Goal: Navigation & Orientation: Find specific page/section

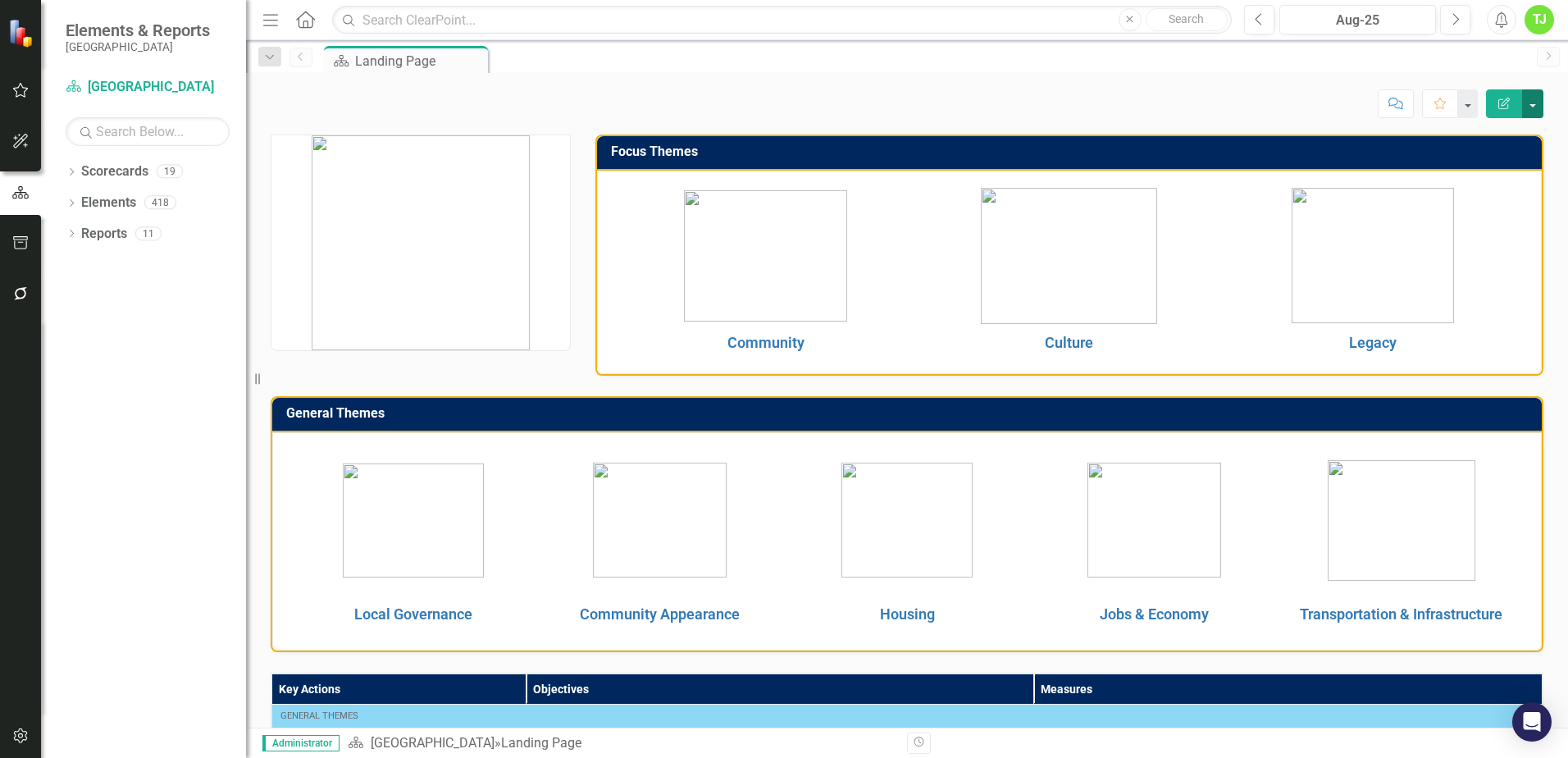
click at [1539, 105] on button "button" at bounding box center [1533, 104] width 21 height 29
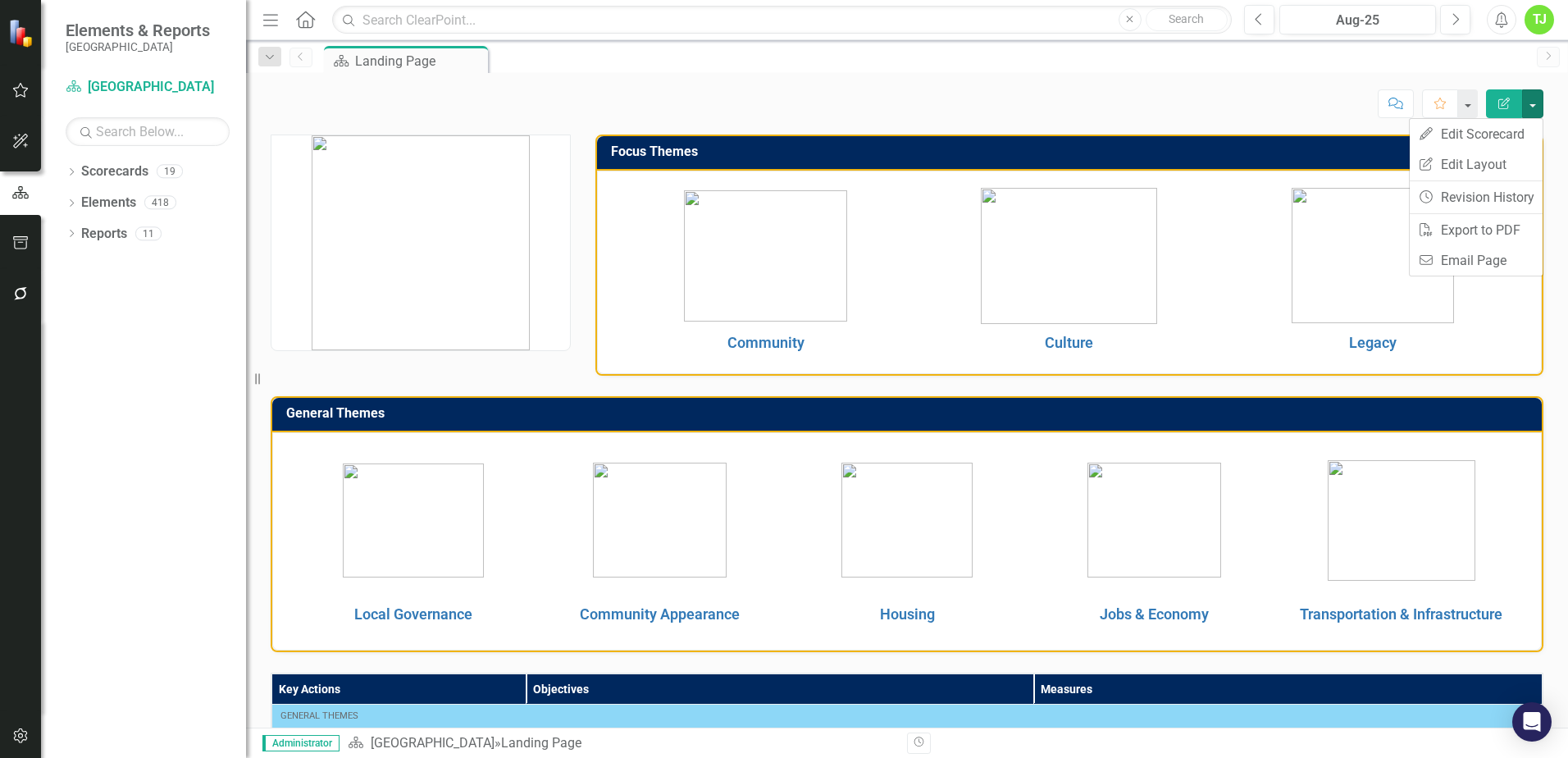
click at [1198, 124] on div "Score: N/A Aug-25 Completed Comment Favorite Edit Report Focus Themes Community…" at bounding box center [907, 400] width 1322 height 654
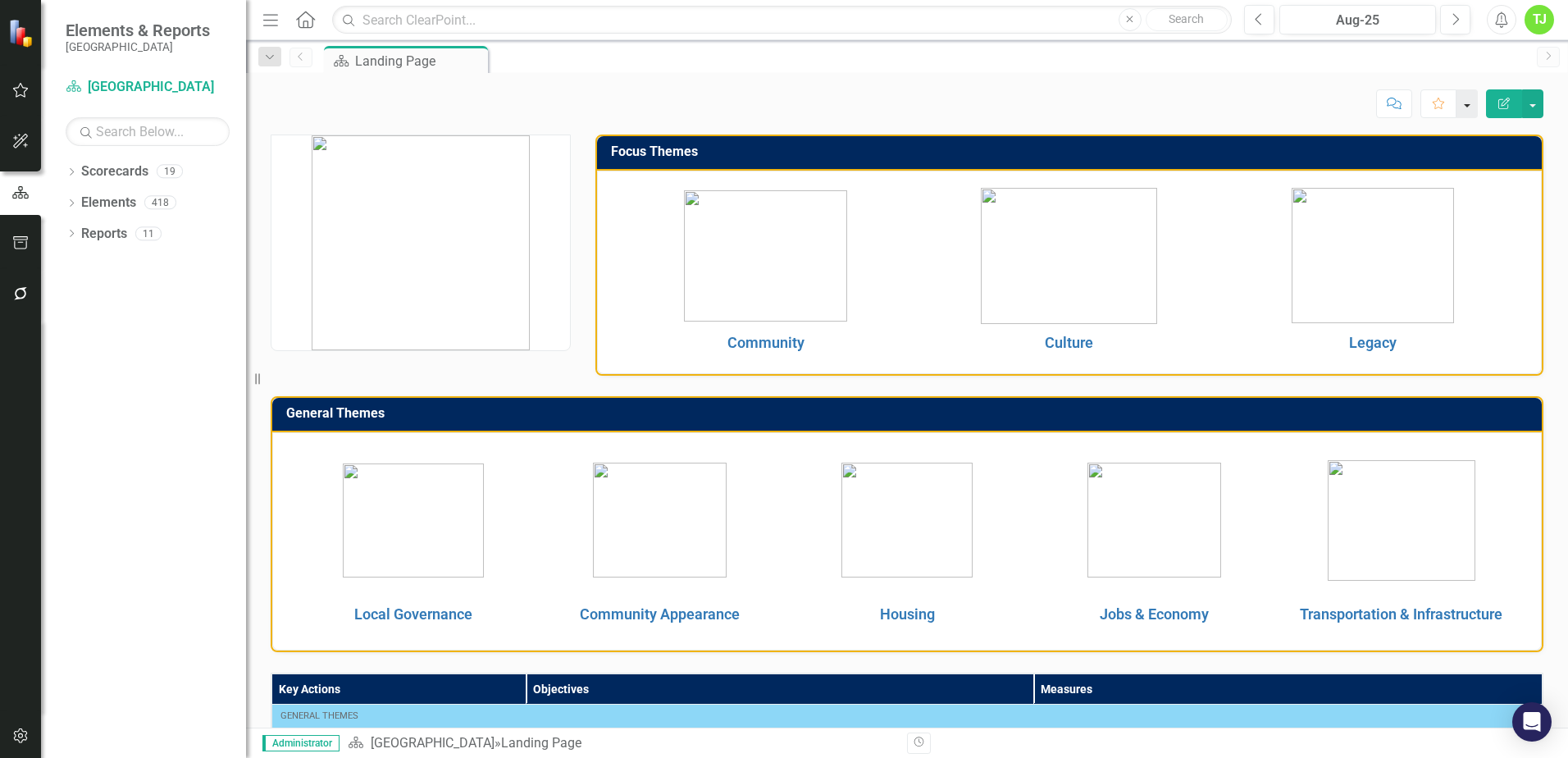
click at [1469, 106] on button "button" at bounding box center [1467, 104] width 21 height 29
click at [1219, 87] on div "Score: N/A Aug-25 Completed Comment Favorite Edit Report" at bounding box center [907, 98] width 1322 height 49
click at [120, 170] on link "Scorecards" at bounding box center [114, 172] width 68 height 19
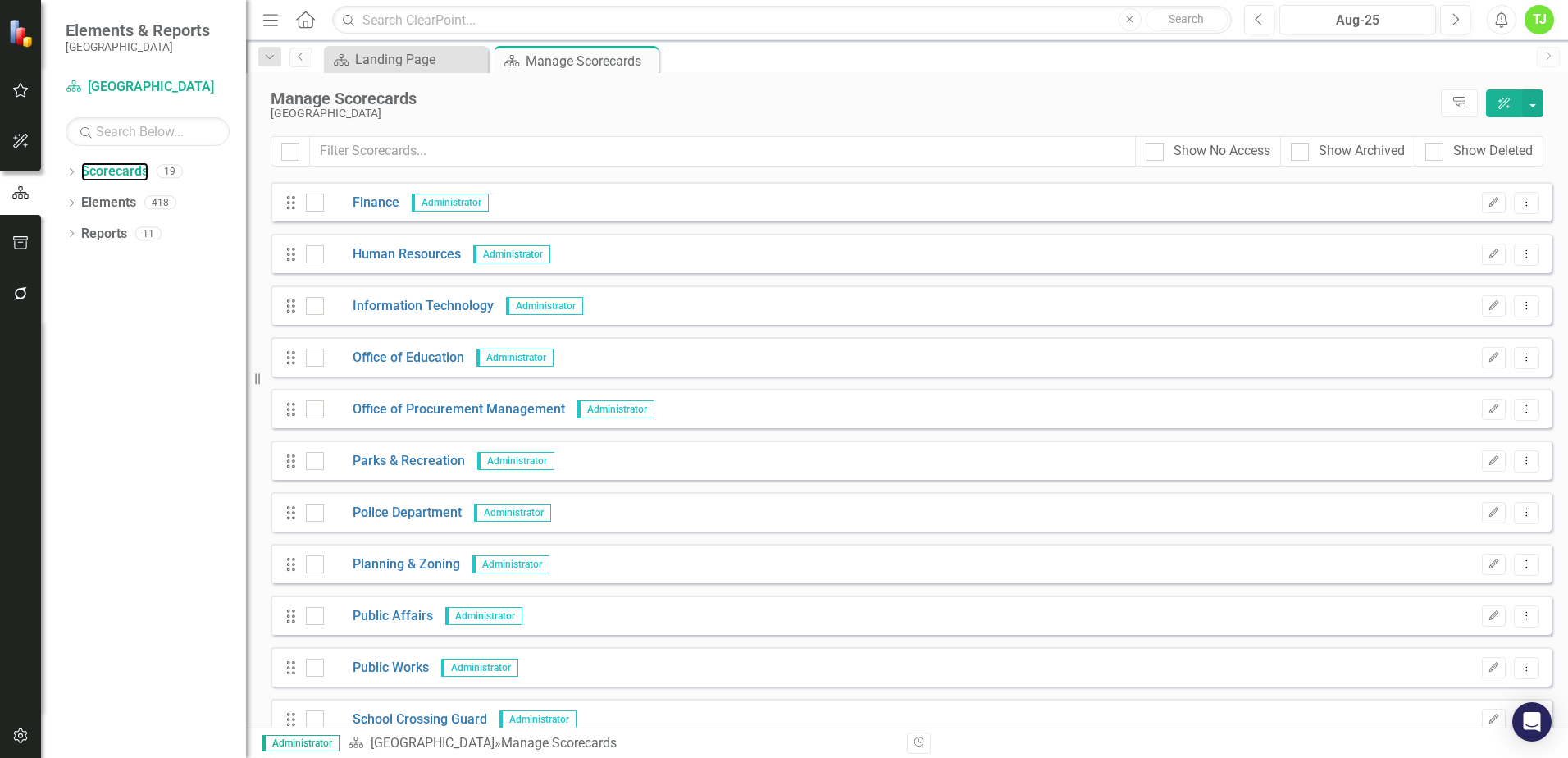
scroll to position [433, 0]
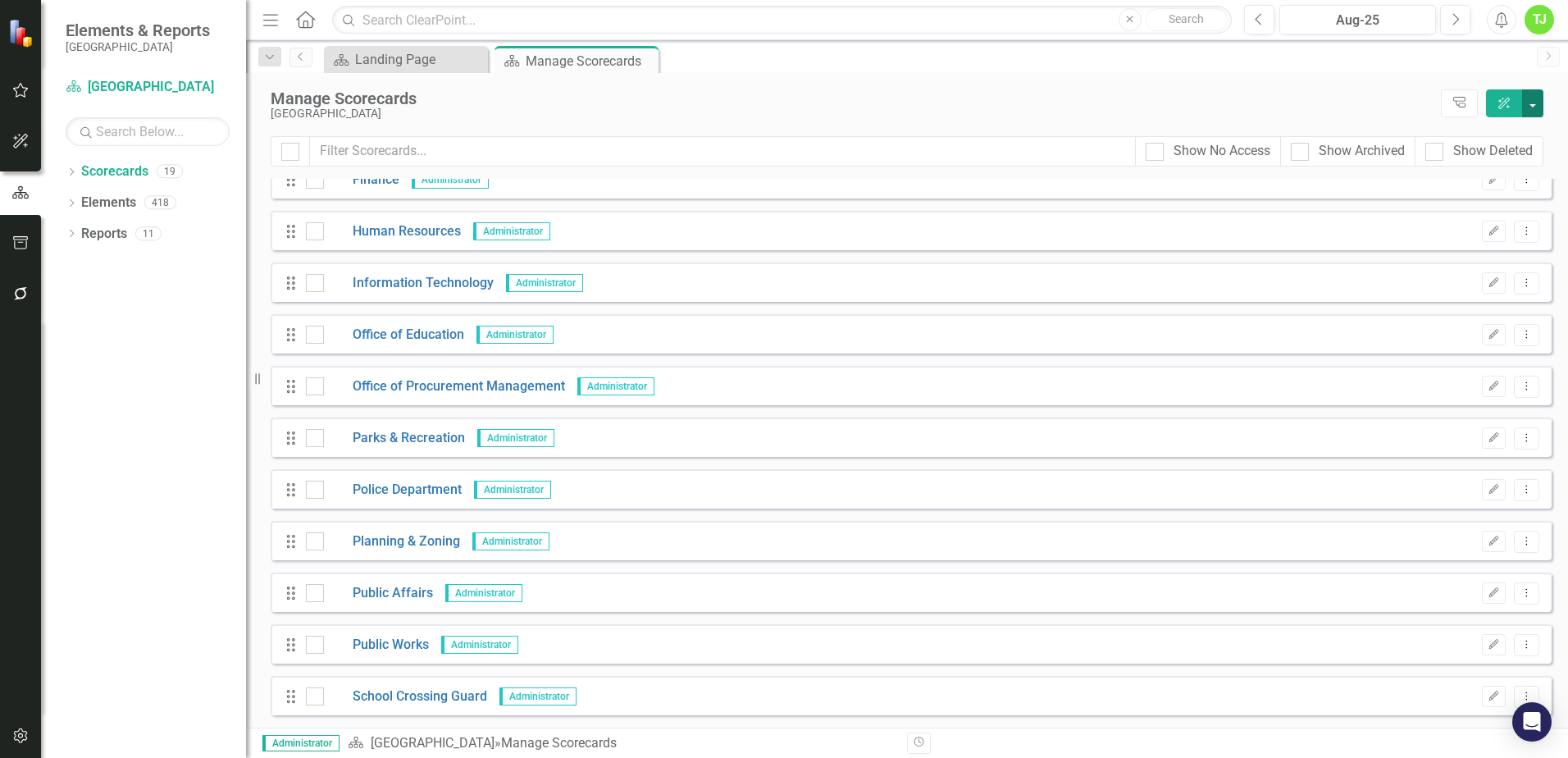
click at [1536, 105] on button "button" at bounding box center [1533, 103] width 21 height 28
click at [754, 116] on div "[GEOGRAPHIC_DATA]" at bounding box center [852, 113] width 1162 height 12
click at [1558, 63] on link "Next" at bounding box center [1548, 57] width 23 height 21
click at [1541, 21] on div "TJ" at bounding box center [1539, 19] width 29 height 29
click at [1518, 203] on link "icon.portal Success Portal" at bounding box center [1488, 204] width 129 height 30
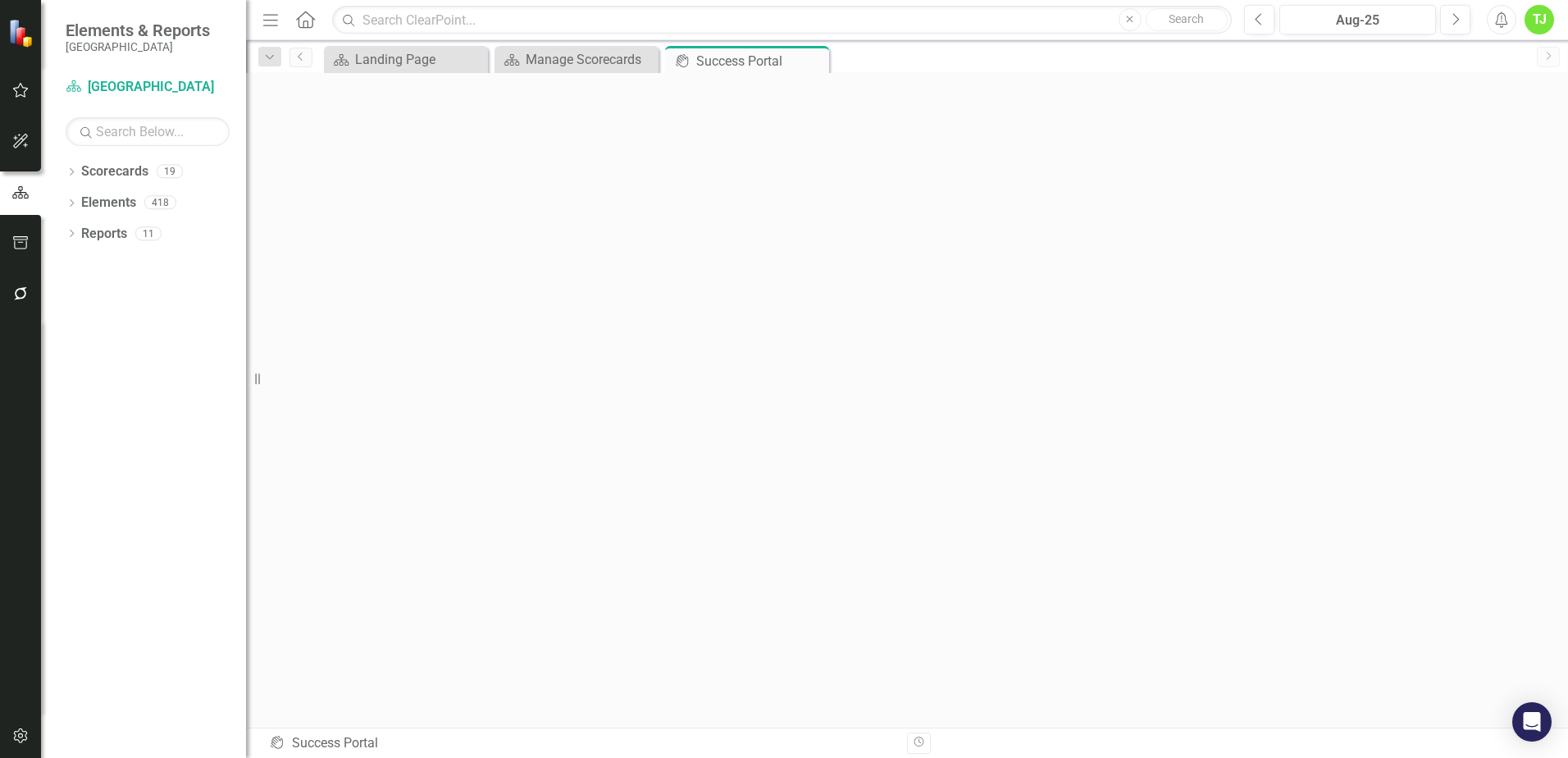
scroll to position [6, 0]
